Goal: Task Accomplishment & Management: Complete application form

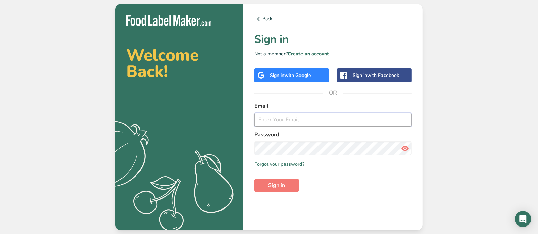
click at [329, 123] on input "email" at bounding box center [333, 120] width 158 height 14
click at [328, 113] on div "Email" at bounding box center [333, 114] width 158 height 25
click at [329, 118] on input "email" at bounding box center [333, 120] width 158 height 14
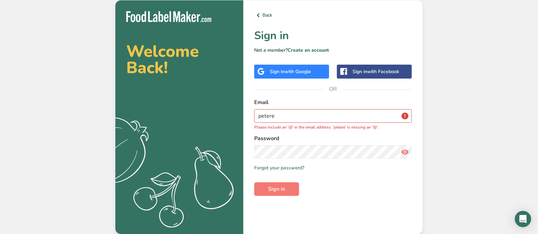
click at [457, 128] on div "Welcome Back! .a{fill:#f5f3ed;} Back Sign in Not a member? Create an account Si…" at bounding box center [269, 117] width 538 height 234
click at [294, 114] on input "petere" at bounding box center [333, 116] width 158 height 14
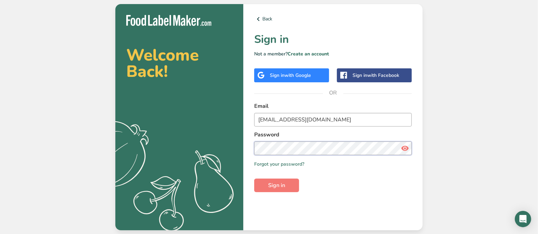
click at [254, 179] on button "Sign in" at bounding box center [276, 186] width 45 height 14
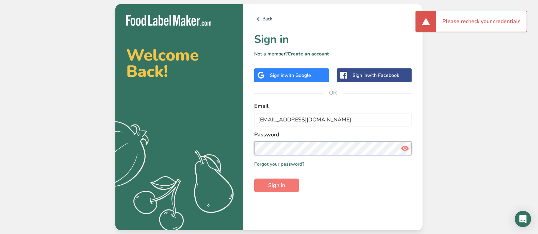
click at [225, 166] on section "Welcome Back! .a{fill:#f5f3ed;} Back Sign in Not a member? Create an account Si…" at bounding box center [269, 117] width 308 height 226
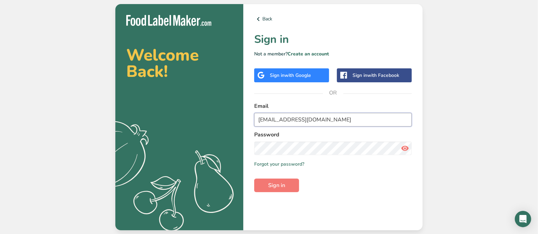
click at [330, 119] on input "peterepetenc@gmail.com" at bounding box center [333, 120] width 158 height 14
drag, startPoint x: 330, startPoint y: 119, endPoint x: 239, endPoint y: 123, distance: 91.4
click at [239, 123] on section "Welcome Back! .a{fill:#f5f3ed;} Back Sign in Not a member? Create an account Si…" at bounding box center [269, 117] width 308 height 226
paste input "jpatheater"
type input "jpatheater@gmail.com"
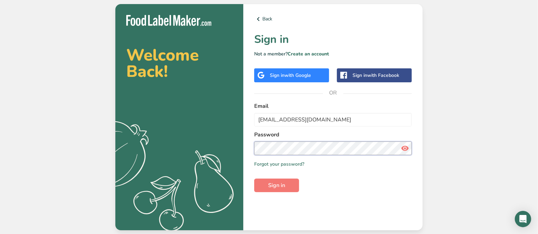
click at [220, 150] on section "Welcome Back! .a{fill:#f5f3ed;} Back Sign in Not a member? Create an account Si…" at bounding box center [269, 117] width 308 height 226
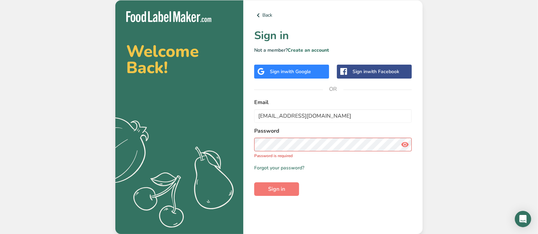
drag, startPoint x: 322, startPoint y: 174, endPoint x: 324, endPoint y: 169, distance: 5.0
click at [324, 173] on form "Email jpatheater@gmail.com Password Password is required Remember me Forgot you…" at bounding box center [333, 147] width 158 height 98
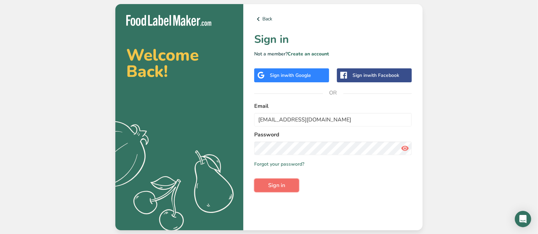
click at [278, 186] on span "Sign in" at bounding box center [276, 186] width 17 height 8
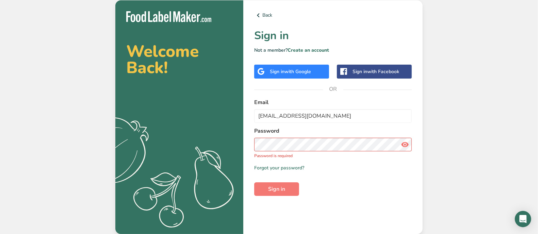
click at [302, 68] on span "with Google" at bounding box center [298, 71] width 27 height 6
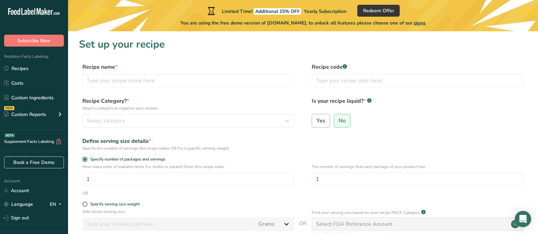
click at [321, 118] on span "Yes" at bounding box center [321, 121] width 9 height 7
click at [317, 119] on input "Yes" at bounding box center [314, 121] width 4 height 4
radio input "true"
radio input "false"
select select "22"
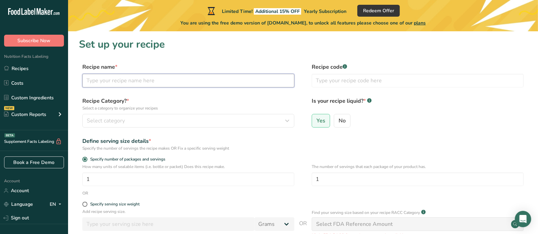
click at [226, 81] on input "text" at bounding box center [188, 81] width 212 height 14
type input "Cheerewine BBQ"
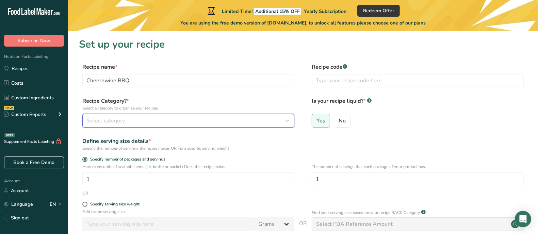
click at [194, 117] on div "Select category" at bounding box center [186, 121] width 199 height 8
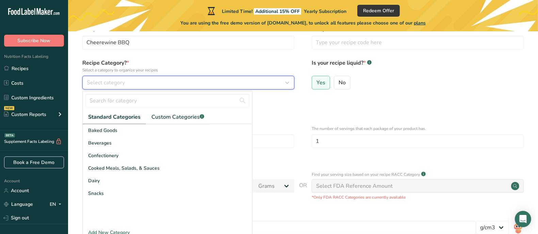
scroll to position [42, 0]
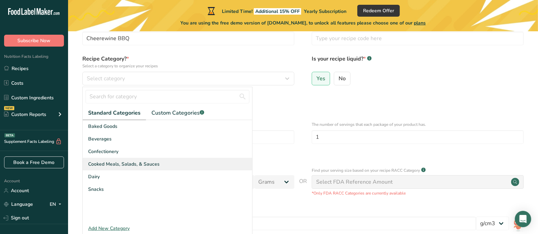
click at [173, 163] on div "Cooked Meals, Salads, & Sauces" at bounding box center [168, 164] width 170 height 13
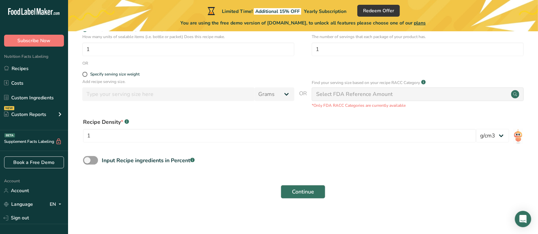
scroll to position [131, 0]
click at [502, 134] on select "lb/ft3 g/cm3" at bounding box center [493, 135] width 33 height 14
drag, startPoint x: 502, startPoint y: 135, endPoint x: 499, endPoint y: 137, distance: 4.6
click at [502, 135] on select "lb/ft3 g/cm3" at bounding box center [493, 135] width 33 height 14
click at [436, 159] on div "Input Recipe ingredients in Percent .a-a{fill:#347362;}.b-a{fill:#fff;}" at bounding box center [303, 163] width 449 height 14
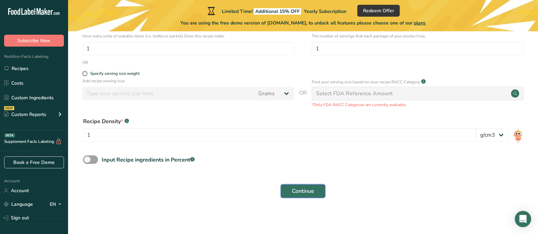
click at [302, 190] on span "Continue" at bounding box center [303, 191] width 22 height 8
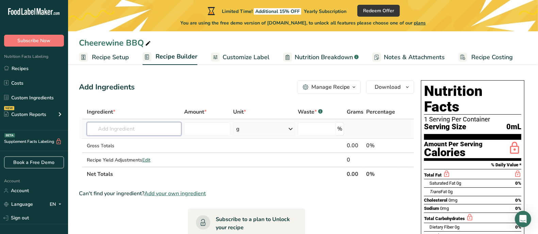
click at [158, 128] on input "text" at bounding box center [134, 129] width 95 height 14
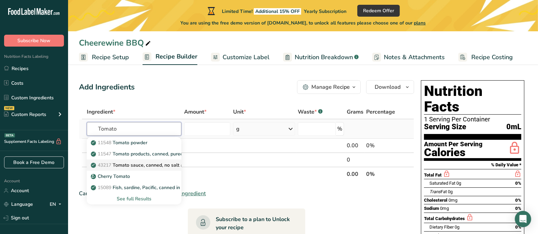
type input "Tomato"
click at [152, 166] on p "43217 Tomato sauce, canned, no salt added" at bounding box center [143, 165] width 102 height 7
type input "Tomato sauce, canned, no salt added"
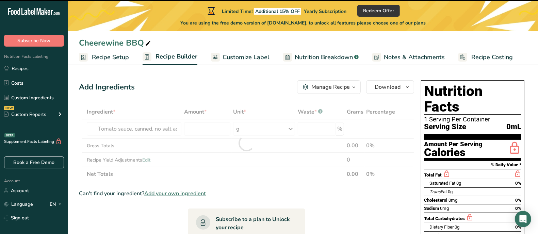
type input "0"
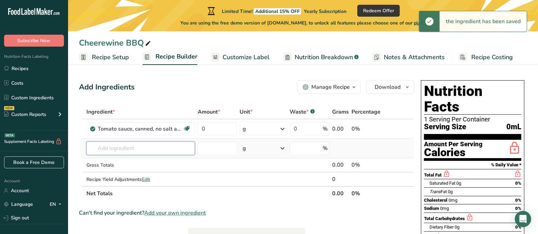
click at [158, 146] on input "text" at bounding box center [141, 149] width 109 height 14
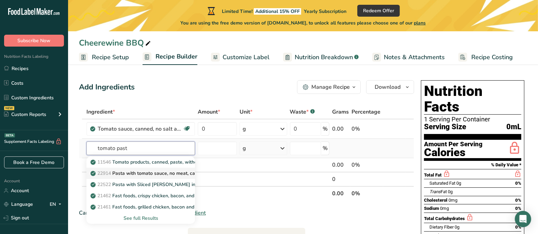
type input "tomato past"
click at [148, 170] on p "22914 Pasta with tomato sauce, no meat, canned" at bounding box center [149, 173] width 114 height 7
type input "Pasta with tomato sauce, no meat, canned"
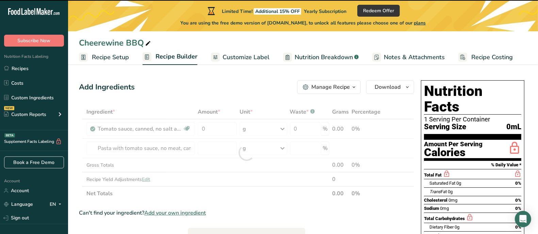
type input "0"
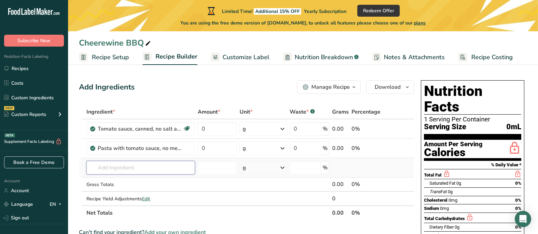
click at [164, 167] on input "text" at bounding box center [141, 168] width 109 height 14
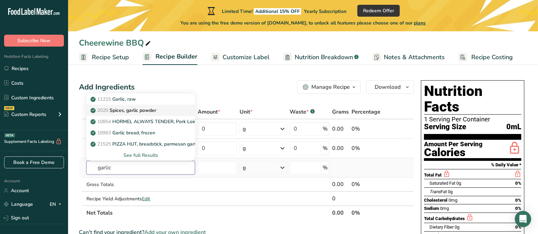
type input "garlic"
click at [136, 108] on p "2020 Spices, garlic powder" at bounding box center [124, 110] width 64 height 7
type input "Spices, garlic powder"
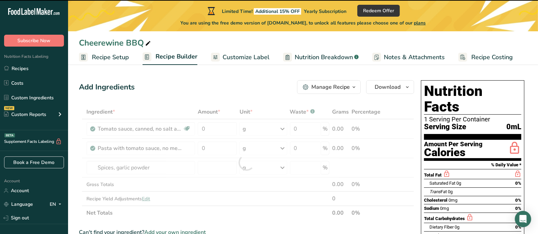
type input "0"
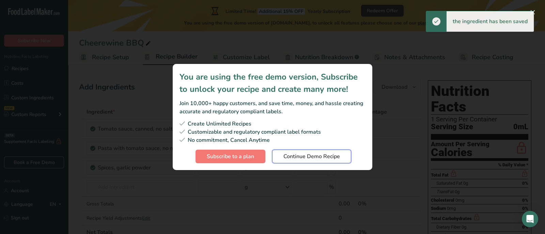
click at [296, 154] on span "Continue Demo Recipe" at bounding box center [311, 157] width 57 height 8
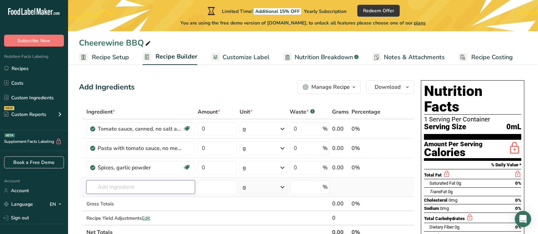
click at [168, 186] on input "text" at bounding box center [141, 188] width 109 height 14
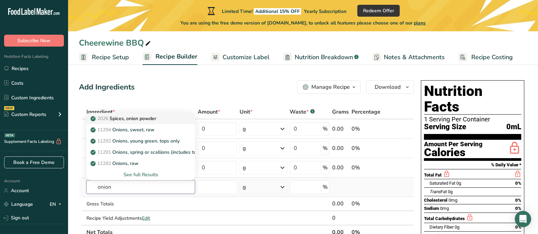
type input "onion"
click at [155, 119] on p "2026 Spices, onion powder" at bounding box center [124, 118] width 64 height 7
type input "Spices, onion powder"
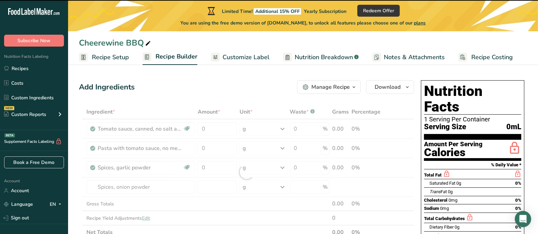
type input "0"
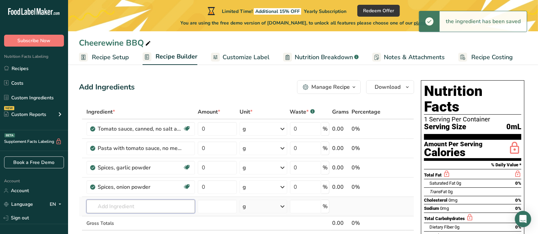
click at [163, 205] on input "text" at bounding box center [141, 207] width 109 height 14
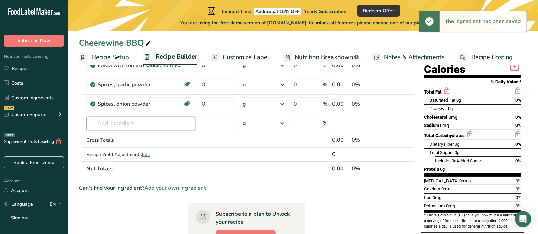
scroll to position [85, 0]
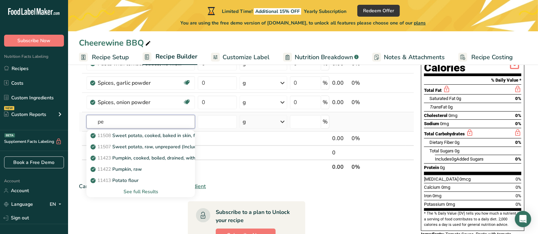
type input "pep"
